Goal: Task Accomplishment & Management: Complete application form

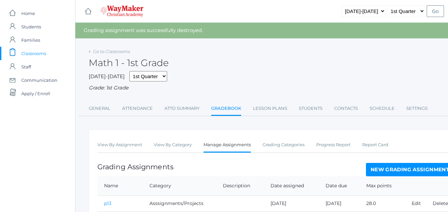
scroll to position [97, 0]
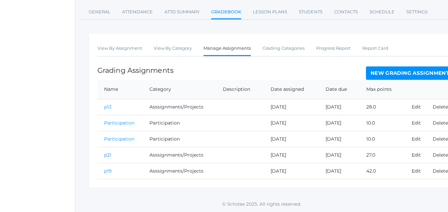
drag, startPoint x: 404, startPoint y: 76, endPoint x: 406, endPoint y: 73, distance: 3.8
drag, startPoint x: 414, startPoint y: 64, endPoint x: 398, endPoint y: 59, distance: 16.8
click at [408, 63] on div "View By Assignment View By Category Manage Assignments Grading Categories Progr…" at bounding box center [276, 110] width 374 height 155
click at [406, 74] on link "New Grading Assignment" at bounding box center [410, 72] width 88 height 13
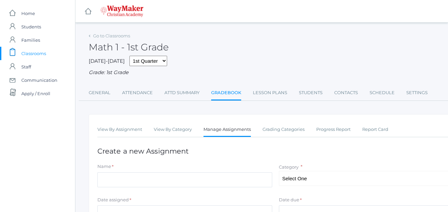
click at [119, 167] on div "Name *" at bounding box center [184, 167] width 175 height 9
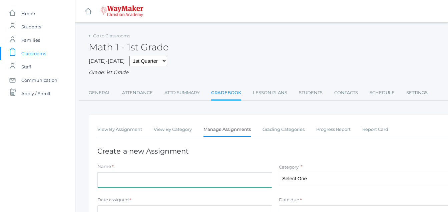
click at [99, 183] on input "Name" at bounding box center [184, 179] width 175 height 15
type input "p24"
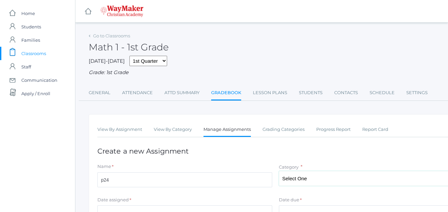
click at [311, 179] on select "Select One Asssignments/Projects Participation Tests" at bounding box center [366, 178] width 175 height 15
click at [310, 178] on select "Select One Asssignments/Projects Participation Tests" at bounding box center [366, 178] width 175 height 15
click at [308, 178] on select "Select One Asssignments/Projects Participation Tests" at bounding box center [366, 178] width 175 height 15
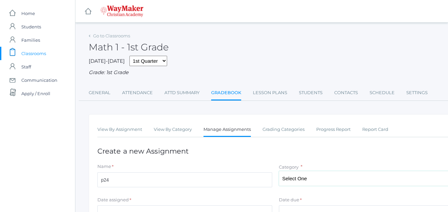
click at [279, 171] on select "Select One Asssignments/Projects Participation Tests" at bounding box center [366, 178] width 175 height 15
click at [307, 176] on select "Select One Asssignments/Projects Participation Tests" at bounding box center [366, 178] width 175 height 15
select select "1225"
click at [279, 171] on select "Select One Asssignments/Projects Participation Tests" at bounding box center [366, 178] width 175 height 15
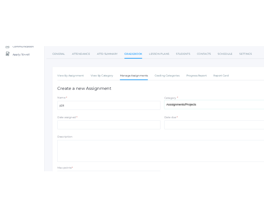
scroll to position [82, 0]
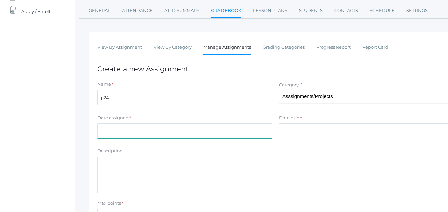
click at [107, 128] on input "Date assigned" at bounding box center [184, 130] width 175 height 15
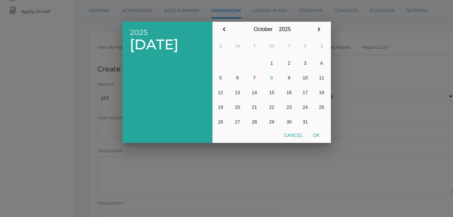
click at [231, 25] on div "October January February March April May June July August September October Nov…" at bounding box center [271, 29] width 107 height 15
drag, startPoint x: 221, startPoint y: 31, endPoint x: 235, endPoint y: 23, distance: 15.2
click at [235, 23] on div "October January February March April May June July August September October Nov…" at bounding box center [271, 29] width 107 height 15
click at [233, 26] on div "October January February March April May June July August September October Nov…" at bounding box center [271, 29] width 107 height 15
drag, startPoint x: 233, startPoint y: 26, endPoint x: 224, endPoint y: 31, distance: 10.1
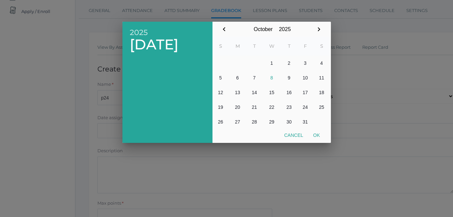
click at [224, 31] on div "October January February March April May June July August September October Nov…" at bounding box center [271, 29] width 107 height 15
click at [230, 33] on button "button" at bounding box center [224, 30] width 12 height 14
click at [281, 97] on table "S M T W T F S 1 2 3 4 5 6 7 8 9 10 11 12 13 14 15 16 17 18 19 20 21 22 23 24 25…" at bounding box center [271, 83] width 117 height 92
click at [292, 103] on button "25" at bounding box center [289, 107] width 16 height 15
click at [330, 118] on div "S M T W T F S 1 2 3 4 5 6 7 8 9 10 11 12 13 14 15 16 17 18 19 20 21 22 23 24 25…" at bounding box center [272, 83] width 118 height 92
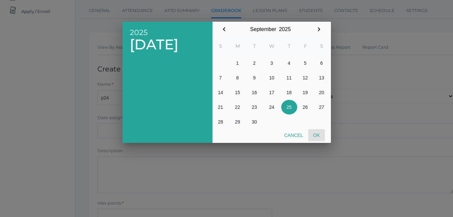
click at [319, 134] on button "Ok" at bounding box center [316, 135] width 17 height 12
type input "[DATE]"
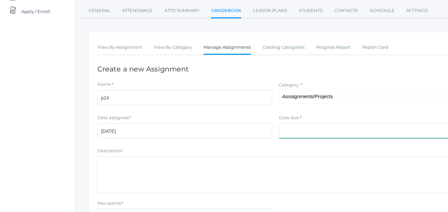
click at [288, 133] on input "Date due" at bounding box center [366, 130] width 175 height 15
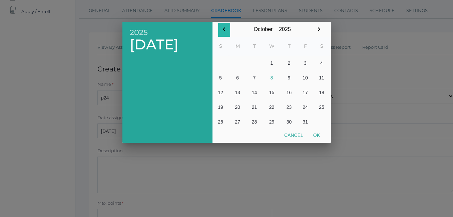
click at [227, 26] on icon "button" at bounding box center [224, 29] width 8 height 8
click at [297, 92] on button "18" at bounding box center [289, 92] width 16 height 15
drag, startPoint x: 291, startPoint y: 105, endPoint x: 268, endPoint y: 138, distance: 40.4
drag, startPoint x: 268, startPoint y: 138, endPoint x: 343, endPoint y: 161, distance: 78.4
drag, startPoint x: 343, startPoint y: 161, endPoint x: 296, endPoint y: 133, distance: 54.1
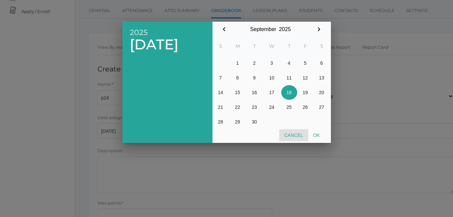
click at [287, 135] on button "Cancel" at bounding box center [293, 135] width 29 height 12
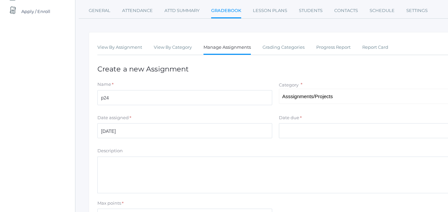
click at [288, 137] on div "Date due * 2025 Thu, Sep 18 September January February March April May June Jul…" at bounding box center [366, 126] width 175 height 24
click at [288, 137] on input "Date due" at bounding box center [366, 130] width 175 height 15
drag, startPoint x: 281, startPoint y: 125, endPoint x: 281, endPoint y: 129, distance: 3.7
click at [281, 125] on input "Date due" at bounding box center [366, 130] width 175 height 15
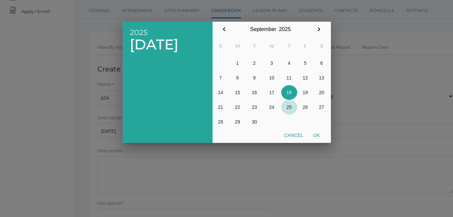
drag, startPoint x: 290, startPoint y: 107, endPoint x: 291, endPoint y: 103, distance: 3.9
click at [291, 103] on button "25" at bounding box center [289, 107] width 16 height 15
drag, startPoint x: 323, startPoint y: 131, endPoint x: 314, endPoint y: 138, distance: 10.9
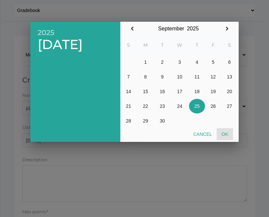
click at [222, 134] on button "Ok" at bounding box center [225, 134] width 16 height 12
type input "[DATE]"
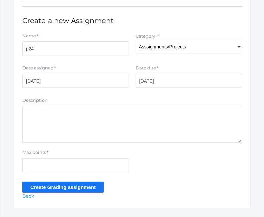
scroll to position [151, 0]
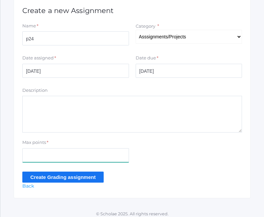
click at [24, 154] on input "Max points" at bounding box center [75, 155] width 107 height 14
type input "41"
click at [77, 183] on input "Create Grading assignment" at bounding box center [62, 176] width 81 height 11
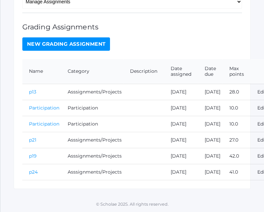
scroll to position [185, 0]
click at [34, 172] on link "p24" at bounding box center [33, 172] width 9 height 6
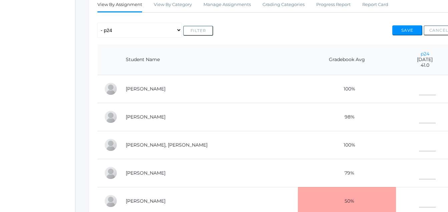
scroll to position [129, 0]
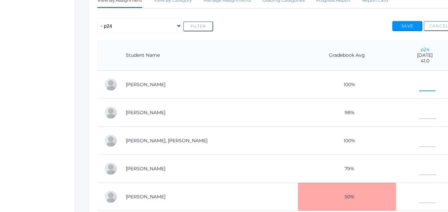
click at [264, 89] on input"] "text" at bounding box center [427, 83] width 17 height 15
type input"] "40"
click at [264, 115] on input"] "text" at bounding box center [427, 111] width 17 height 15
type input"] "39"
drag, startPoint x: 401, startPoint y: 143, endPoint x: 406, endPoint y: 146, distance: 6.6
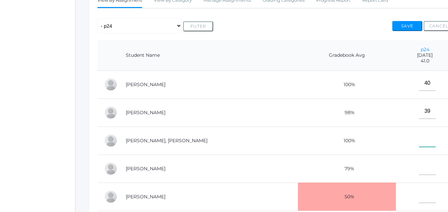
click at [264, 144] on input"] "text" at bounding box center [427, 139] width 17 height 15
type input"] "41"
click at [264, 166] on input"] "text" at bounding box center [427, 167] width 17 height 15
click at [264, 165] on input"] "text" at bounding box center [427, 167] width 17 height 15
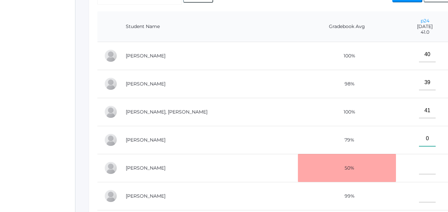
scroll to position [214, 0]
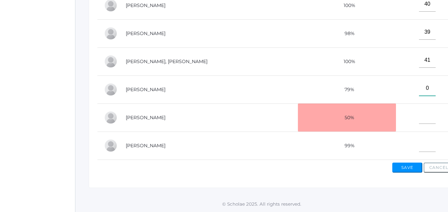
type input"] "0"
click at [264, 144] on input"] "text" at bounding box center [427, 144] width 17 height 15
type input"] "37"
click at [264, 85] on input"] "0" at bounding box center [427, 88] width 17 height 15
click at [264, 93] on td "250" at bounding box center [425, 89] width 58 height 28
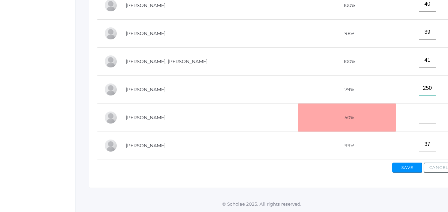
click at [264, 83] on input"] "250" at bounding box center [427, 88] width 17 height 15
type input"] "25"
click at [264, 168] on button "Save" at bounding box center [407, 167] width 30 height 10
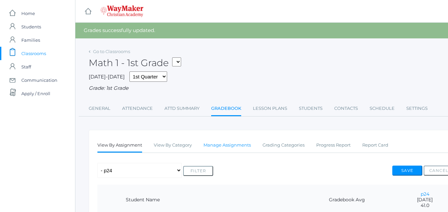
click at [231, 149] on link "Manage Assignments" at bounding box center [227, 144] width 47 height 13
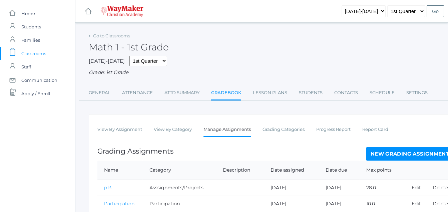
click at [399, 156] on link "New Grading Assignment" at bounding box center [410, 153] width 88 height 13
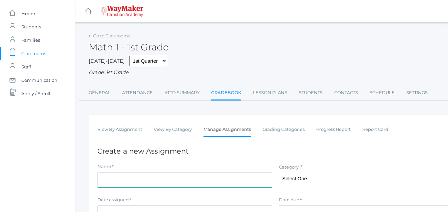
click at [103, 178] on input "Name" at bounding box center [184, 179] width 175 height 15
type input "p26"
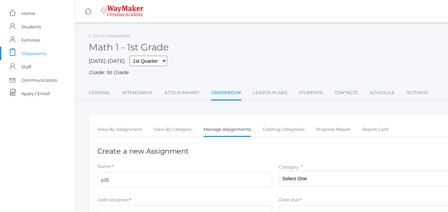
click at [306, 177] on select "Select One Asssignments/Projects Participation Tests" at bounding box center [366, 178] width 175 height 15
select select "1225"
click at [279, 171] on select "Select One Asssignments/Projects Participation Tests" at bounding box center [366, 178] width 175 height 15
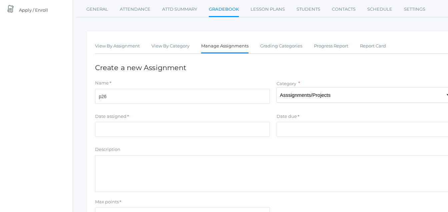
scroll to position [85, 4]
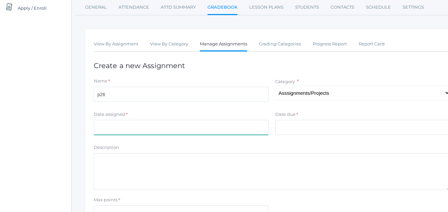
click at [105, 131] on input "Date assigned" at bounding box center [181, 127] width 175 height 15
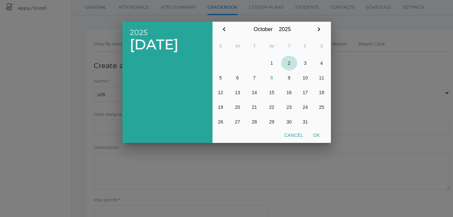
drag, startPoint x: 288, startPoint y: 63, endPoint x: 291, endPoint y: 64, distance: 3.4
click at [291, 64] on button "2" at bounding box center [289, 63] width 16 height 15
click at [322, 135] on button "Ok" at bounding box center [316, 135] width 17 height 12
type input "[DATE]"
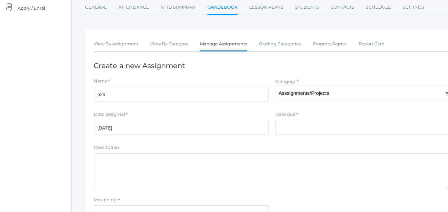
click at [313, 117] on div "Date due *" at bounding box center [362, 115] width 175 height 9
click at [291, 129] on input "Date due" at bounding box center [362, 127] width 175 height 15
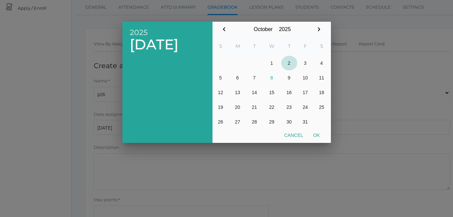
click at [288, 63] on button "2" at bounding box center [289, 63] width 16 height 15
click at [320, 137] on button "Ok" at bounding box center [316, 135] width 17 height 12
type input "[DATE]"
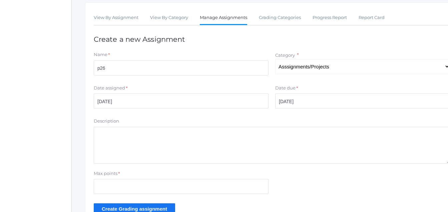
scroll to position [155, 4]
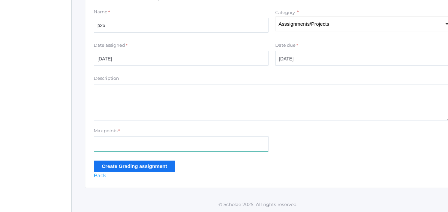
click at [107, 144] on input "Max points" at bounding box center [181, 143] width 175 height 15
type input "33"
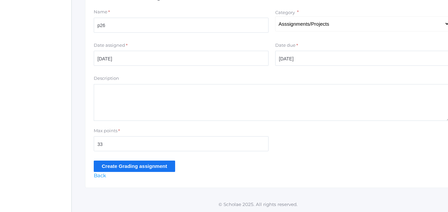
click at [128, 166] on input "Create Grading assignment" at bounding box center [134, 165] width 81 height 11
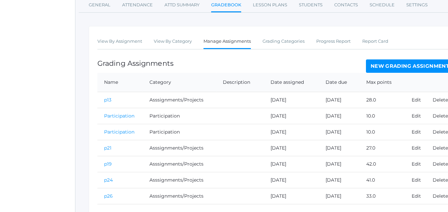
scroll to position [129, 0]
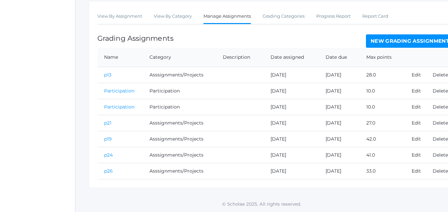
drag, startPoint x: 110, startPoint y: 170, endPoint x: 104, endPoint y: 166, distance: 7.3
click at [113, 173] on td "p26" at bounding box center [119, 171] width 45 height 16
click at [112, 171] on link "p26" at bounding box center [108, 171] width 9 height 6
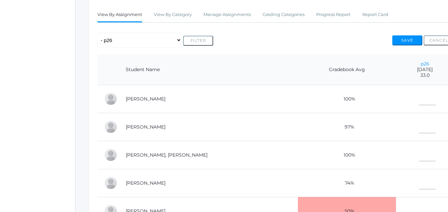
scroll to position [125, 0]
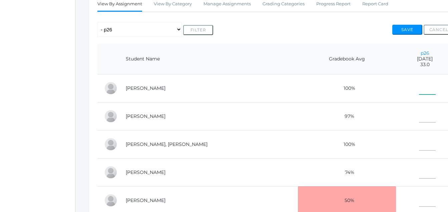
click at [419, 87] on input"] "text" at bounding box center [427, 86] width 17 height 15
type input"] "33"
click at [419, 119] on input"] "text" at bounding box center [427, 114] width 17 height 15
type input"] "33"
click at [419, 147] on input"] "33" at bounding box center [427, 142] width 17 height 15
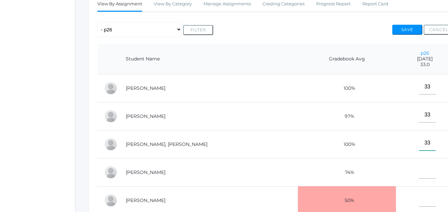
type input"] "33"
click at [419, 174] on input"] "text" at bounding box center [427, 170] width 17 height 15
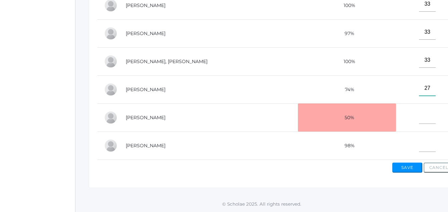
scroll to position [214, 0]
type input"] "27"
click at [419, 142] on input"] "33" at bounding box center [427, 144] width 17 height 15
type input"] "33"
click at [421, 165] on button "Save" at bounding box center [407, 167] width 30 height 10
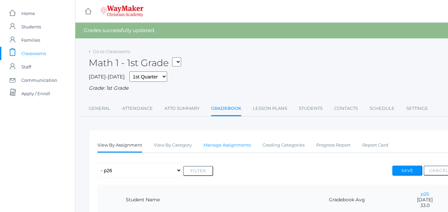
click at [222, 147] on link "Manage Assignments" at bounding box center [227, 144] width 47 height 13
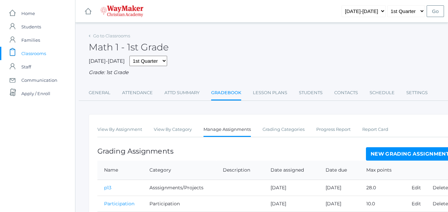
click at [411, 151] on link "New Grading Assignment" at bounding box center [410, 153] width 88 height 13
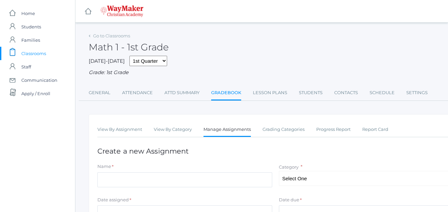
click at [410, 155] on h1 "Create a new Assignment" at bounding box center [275, 151] width 356 height 8
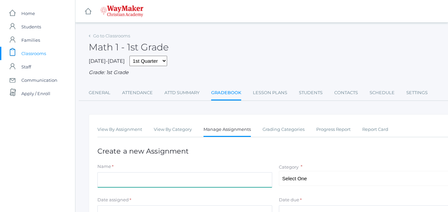
click at [101, 180] on input "Name" at bounding box center [184, 179] width 175 height 15
type input "Participation"
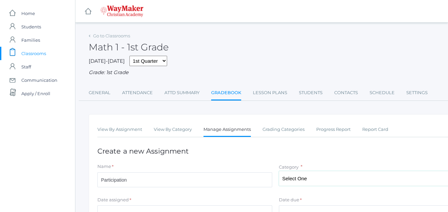
click at [313, 178] on select "Select One Asssignments/Projects Participation Tests" at bounding box center [366, 178] width 175 height 15
select select "1224"
click at [279, 171] on select "Select One Asssignments/Projects Participation Tests" at bounding box center [366, 178] width 175 height 15
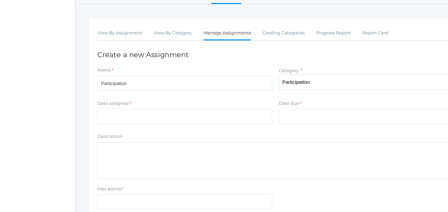
scroll to position [97, 0]
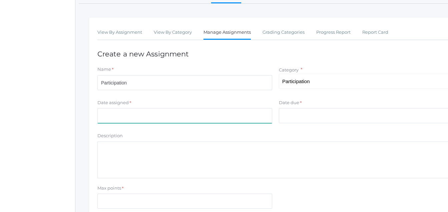
click at [102, 115] on input "Date assigned" at bounding box center [184, 115] width 175 height 15
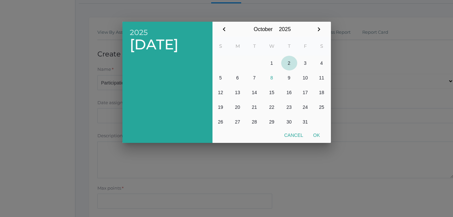
click at [288, 63] on button "2" at bounding box center [289, 63] width 16 height 15
click at [317, 136] on button "Ok" at bounding box center [316, 135] width 17 height 12
type input "[DATE]"
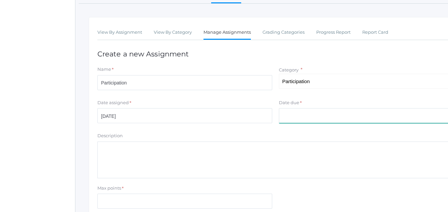
click at [303, 118] on input "Date due" at bounding box center [366, 115] width 175 height 15
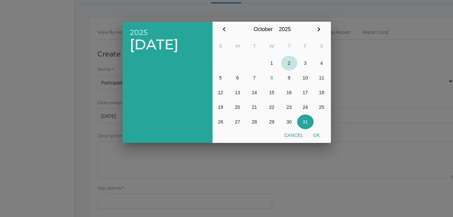
click at [289, 64] on button "2" at bounding box center [289, 63] width 16 height 15
click at [317, 134] on button "Ok" at bounding box center [316, 135] width 17 height 12
type input "[DATE]"
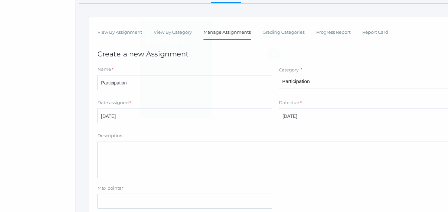
drag, startPoint x: 317, startPoint y: 135, endPoint x: 311, endPoint y: 131, distance: 7.8
click at [313, 134] on form "Name * Participation Category * Select One Asssignments/Projects Participation …" at bounding box center [275, 147] width 356 height 163
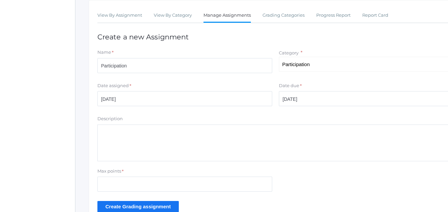
scroll to position [155, 0]
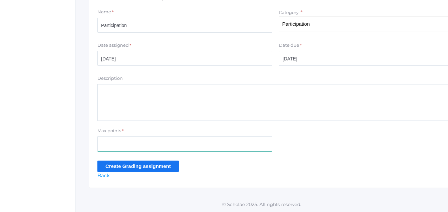
click at [102, 145] on input "Max points" at bounding box center [184, 143] width 175 height 15
type input "10"
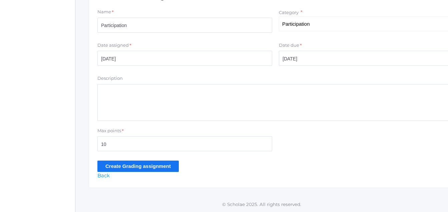
click at [124, 166] on input "Create Grading assignment" at bounding box center [137, 165] width 81 height 11
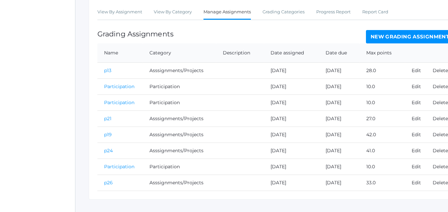
scroll to position [145, 0]
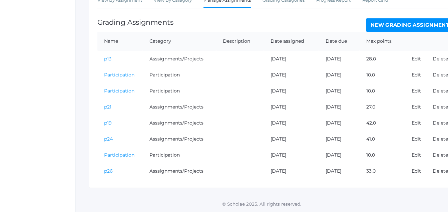
click at [130, 155] on link "Participation" at bounding box center [119, 155] width 30 height 6
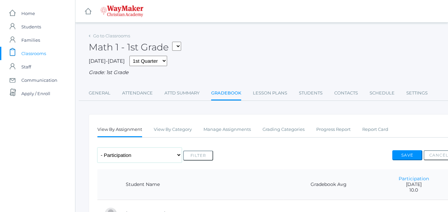
click at [130, 157] on select "Any Assignment Category: Asssignments/Projects - p21 - p19 - p24 - p13 - p26 Ca…" at bounding box center [139, 154] width 84 height 15
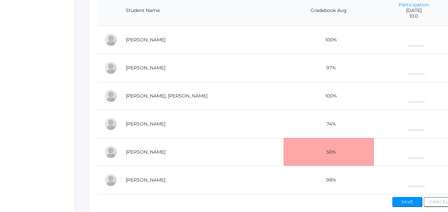
scroll to position [178, 0]
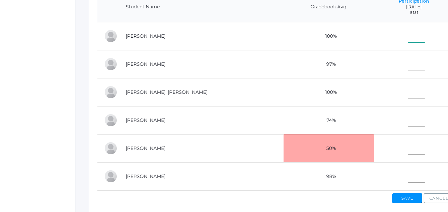
click at [408, 36] on input"] "text" at bounding box center [416, 34] width 17 height 15
type input"] "10"
type input"] "5.0"
type input"] "42.0"
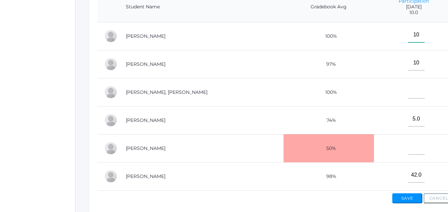
type input"] "10"
click at [408, 178] on input"] "42.0" at bounding box center [416, 174] width 17 height 15
type input"] "4"
type input"] "10"
click at [408, 122] on input"] "5.0" at bounding box center [416, 118] width 17 height 15
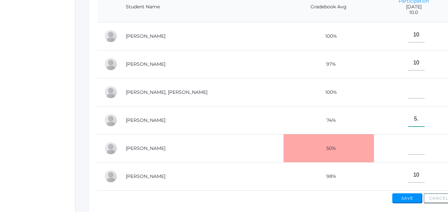
type input"] "5"
type input"] "7"
click at [408, 94] on input"] "text" at bounding box center [416, 90] width 17 height 15
type input"] "10"
click at [409, 203] on button "Save" at bounding box center [407, 198] width 30 height 10
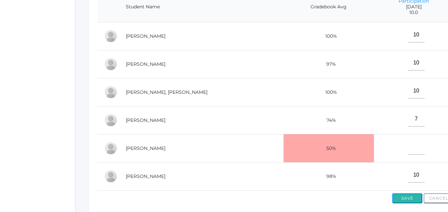
click at [409, 203] on button "Save" at bounding box center [407, 198] width 30 height 10
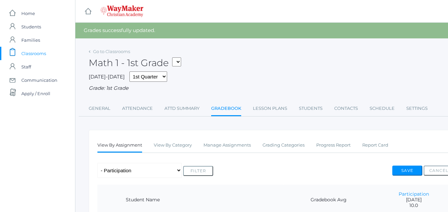
scroll to position [178, 0]
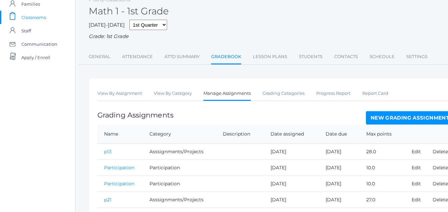
scroll to position [130, 0]
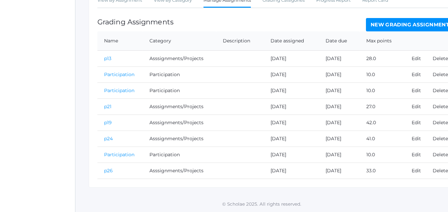
click at [105, 170] on link "p26" at bounding box center [108, 170] width 9 height 6
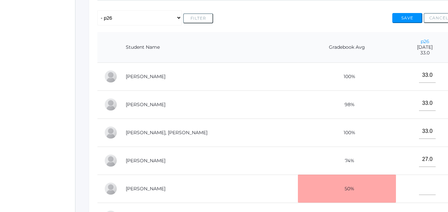
scroll to position [142, 0]
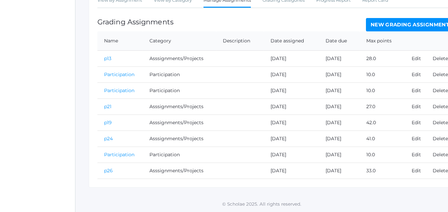
scroll to position [130, 0]
click at [416, 28] on link "New Grading Assignment" at bounding box center [410, 24] width 88 height 13
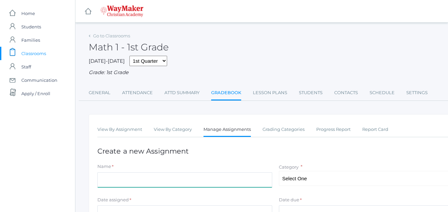
click at [106, 181] on input "Name" at bounding box center [184, 179] width 175 height 15
type input "p37"
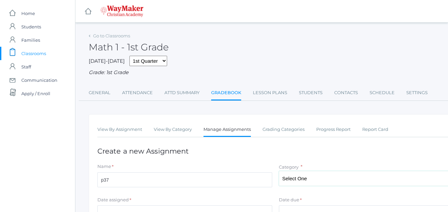
click at [296, 179] on select "Select One Asssignments/Projects Participation Tests" at bounding box center [366, 178] width 175 height 15
select select "1225"
click at [279, 171] on select "Select One Asssignments/Projects Participation Tests" at bounding box center [366, 178] width 175 height 15
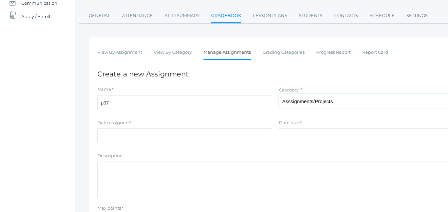
scroll to position [78, 0]
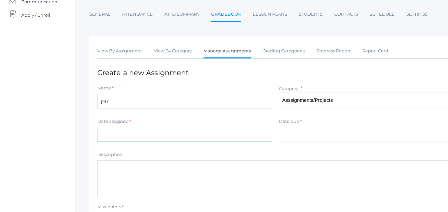
click at [103, 137] on input "Date assigned" at bounding box center [184, 134] width 175 height 15
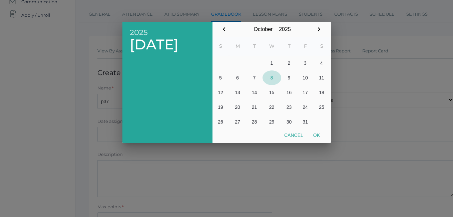
click at [271, 79] on button "8" at bounding box center [272, 77] width 19 height 15
click at [317, 135] on button "Ok" at bounding box center [316, 135] width 17 height 12
type input "[DATE]"
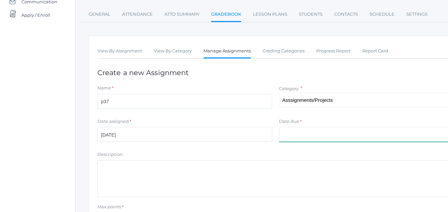
click at [287, 134] on input "Date due" at bounding box center [366, 134] width 175 height 15
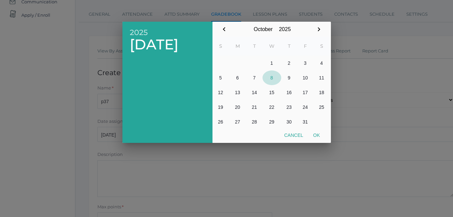
click at [272, 77] on button "8" at bounding box center [272, 77] width 19 height 15
click at [314, 135] on button "Ok" at bounding box center [316, 135] width 17 height 12
type input "[DATE]"
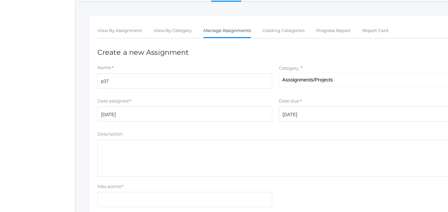
scroll to position [155, 0]
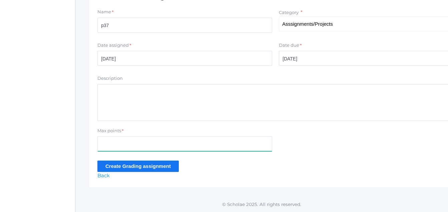
click at [113, 142] on input "Max points" at bounding box center [184, 143] width 175 height 15
type input "45"
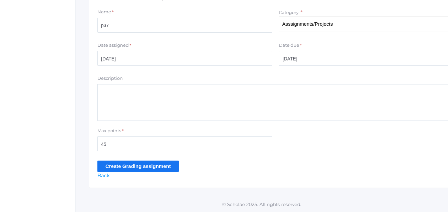
click at [133, 165] on input "Create Grading assignment" at bounding box center [137, 165] width 81 height 11
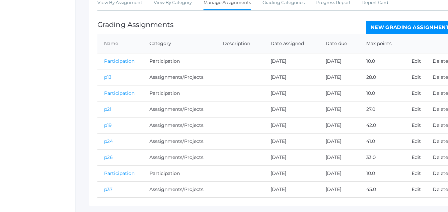
scroll to position [161, 0]
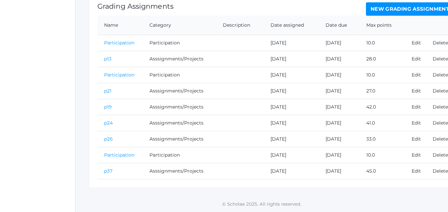
click at [111, 171] on link "p37" at bounding box center [108, 171] width 8 height 6
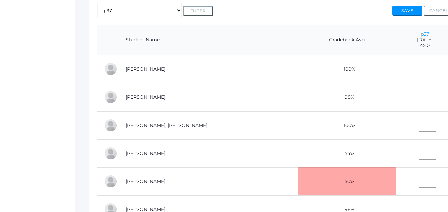
scroll to position [146, 0]
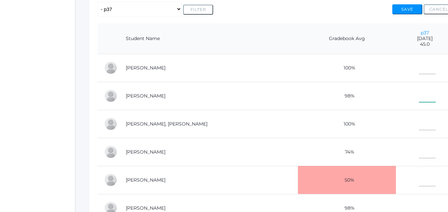
click at [419, 95] on input"] "text" at bounding box center [427, 94] width 17 height 15
type input"] "45"
click at [419, 127] on input"] "text" at bounding box center [427, 122] width 17 height 15
type input"] "45"
click at [419, 67] on input"] "text" at bounding box center [427, 66] width 17 height 15
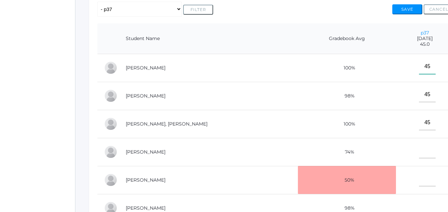
type input"] "45"
click at [419, 153] on input"] "text" at bounding box center [427, 150] width 17 height 15
type input"] "23"
